Goal: Information Seeking & Learning: Check status

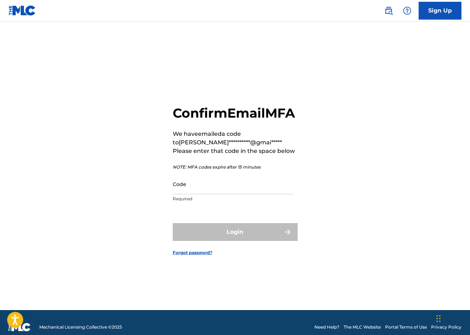
click at [207, 191] on input "Code" at bounding box center [233, 184] width 121 height 20
paste input "497230"
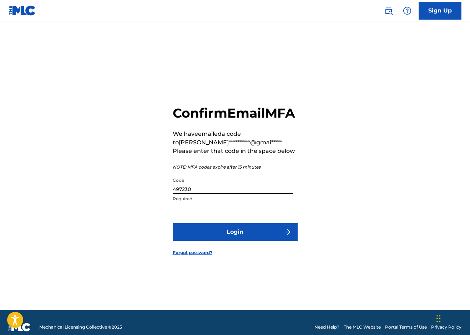
type input "497230"
click at [232, 241] on button "Login" at bounding box center [235, 232] width 125 height 18
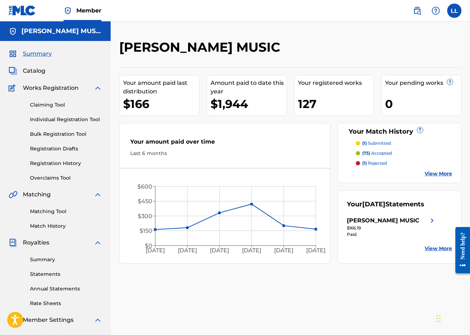
click at [83, 120] on link "Individual Registration Tool" at bounding box center [66, 119] width 72 height 7
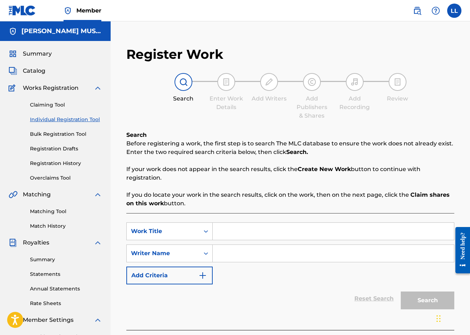
click at [73, 157] on div "Claiming Tool Individual Registration Tool Bulk Registration Tool Registration …" at bounding box center [55, 137] width 93 height 90
click at [73, 161] on link "Registration History" at bounding box center [66, 163] width 72 height 7
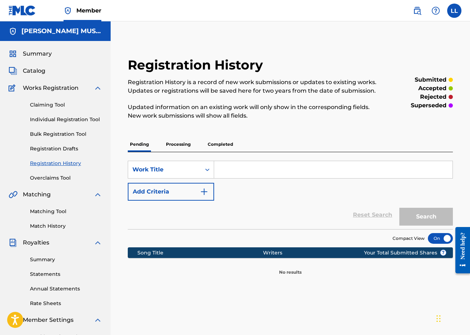
click at [195, 141] on div "Pending Processing Completed" at bounding box center [290, 144] width 325 height 15
click at [177, 146] on p "Processing" at bounding box center [178, 144] width 29 height 15
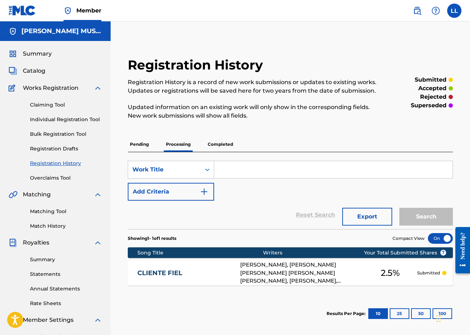
click at [220, 143] on p "Completed" at bounding box center [221, 144] width 30 height 15
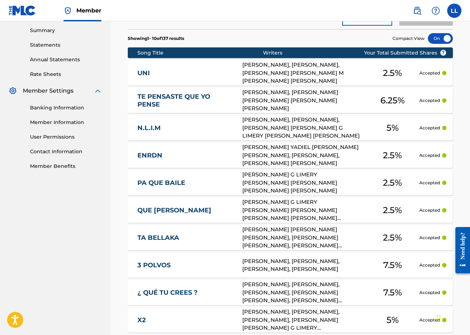
scroll to position [227, 0]
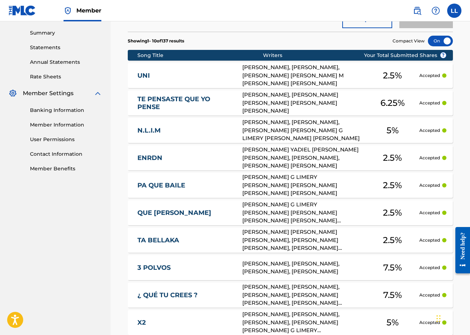
click at [174, 242] on link "TA BELLAKA" at bounding box center [184, 241] width 95 height 8
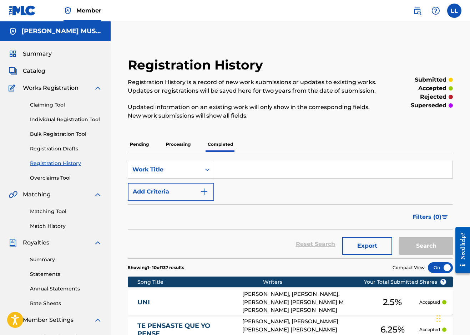
scroll to position [107, 0]
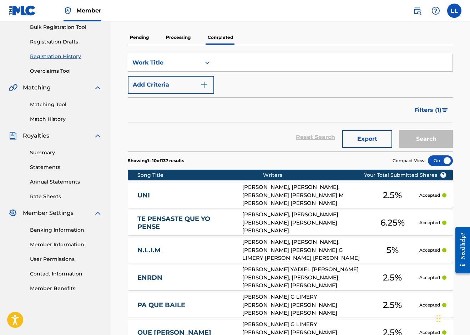
click at [59, 106] on link "Matching Tool" at bounding box center [66, 104] width 72 height 7
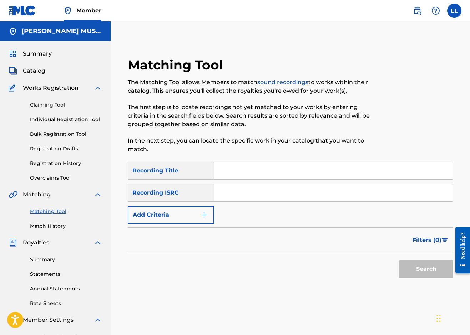
click at [237, 169] on input "Search Form" at bounding box center [333, 170] width 238 height 17
type input "I"
type input "Uni"
click at [249, 190] on input "Search Form" at bounding box center [333, 192] width 238 height 17
paste input "QZNJV2574412"
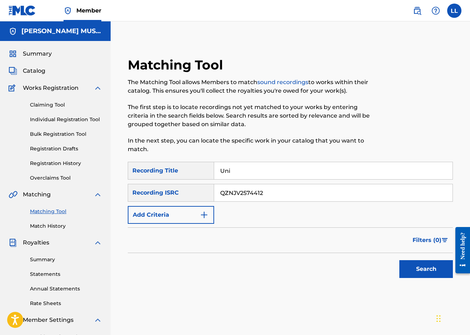
type input "QZNJV2574412"
click at [422, 269] on button "Search" at bounding box center [426, 269] width 54 height 18
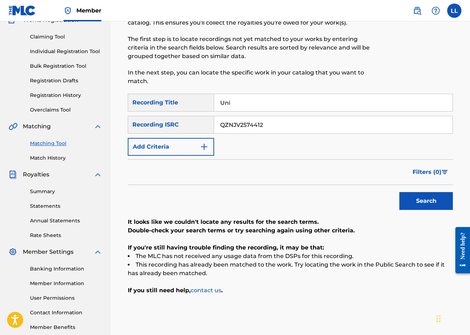
scroll to position [22, 0]
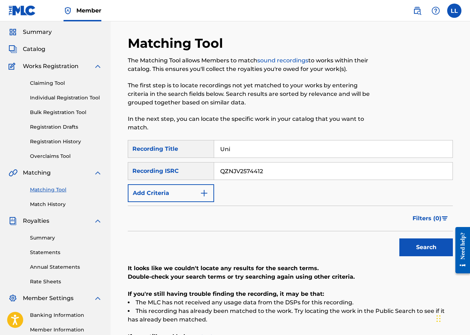
click at [234, 150] on input "Uni" at bounding box center [333, 149] width 238 height 17
type input "U"
drag, startPoint x: 268, startPoint y: 166, endPoint x: 275, endPoint y: 173, distance: 10.6
click at [275, 173] on input "QZNJV2574412" at bounding box center [333, 171] width 238 height 17
paste input "QZNJW2556955"
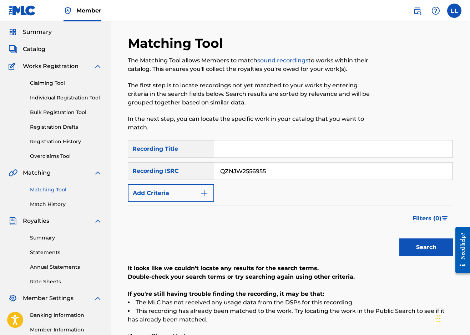
type input "QZNJW2556955"
click at [220, 150] on input "Search Form" at bounding box center [333, 149] width 238 height 17
type input "Que [PERSON_NAME]"
click at [425, 253] on button "Search" at bounding box center [426, 248] width 54 height 18
drag, startPoint x: 290, startPoint y: 151, endPoint x: 239, endPoint y: 150, distance: 51.0
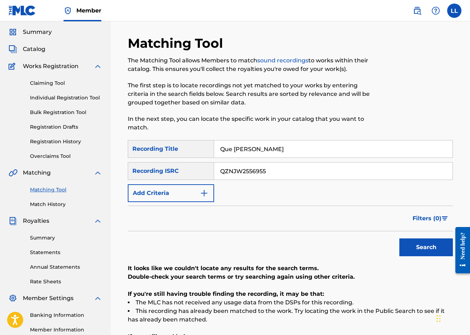
click at [239, 150] on input "Que [PERSON_NAME]" at bounding box center [333, 149] width 238 height 17
click at [39, 30] on span "Summary" at bounding box center [37, 32] width 29 height 9
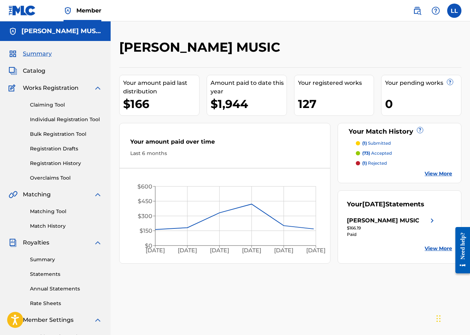
click at [376, 143] on p "(1) submitted" at bounding box center [376, 143] width 29 height 6
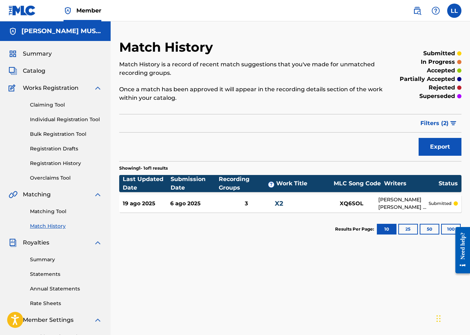
click at [449, 15] on label at bounding box center [454, 11] width 14 height 14
click at [454, 11] on input "LL [PERSON_NAME] [EMAIL_ADDRESS][DOMAIN_NAME] Notification Preferences Profile …" at bounding box center [454, 11] width 0 height 0
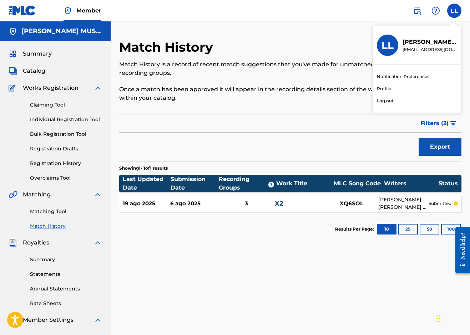
click at [382, 100] on p "Log out" at bounding box center [385, 101] width 17 height 6
click at [454, 11] on input "LL [PERSON_NAME] [EMAIL_ADDRESS][DOMAIN_NAME] Notification Preferences Profile …" at bounding box center [454, 11] width 0 height 0
